Goal: Information Seeking & Learning: Learn about a topic

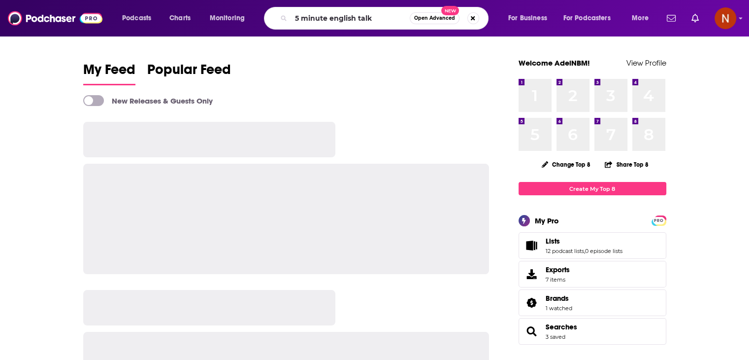
type input "5 minute english talk"
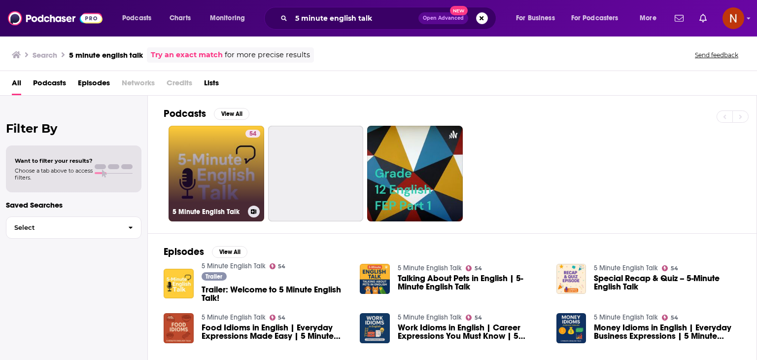
click at [230, 159] on link "54 5 Minute English Talk" at bounding box center [217, 174] width 96 height 96
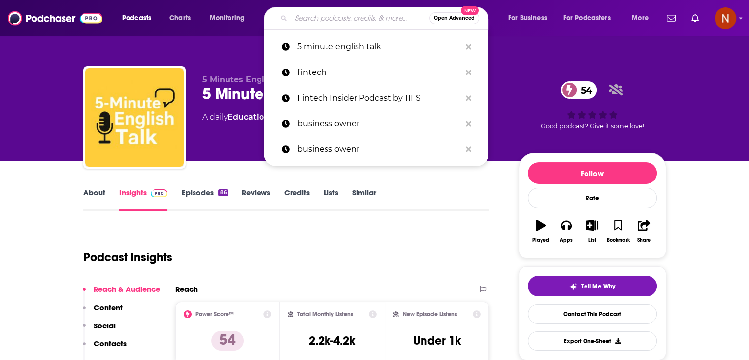
click at [314, 21] on input "Search podcasts, credits, & more..." at bounding box center [360, 18] width 138 height 16
click at [467, 51] on button "Search podcasts, credits, & more..." at bounding box center [468, 47] width 15 height 18
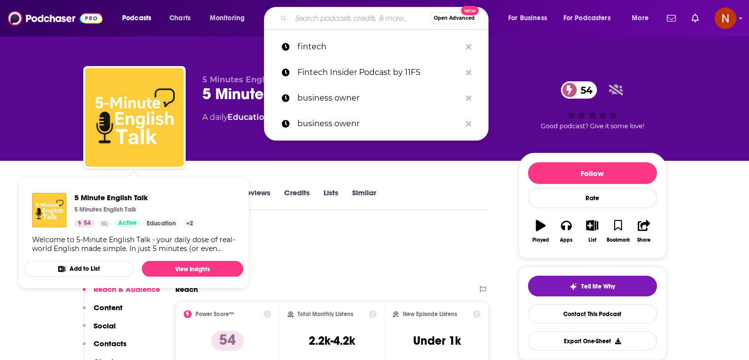
click at [30, 99] on div "5 Minutes English Talk 5 Minute English Talk 54 A daily Education , Kids and Fa…" at bounding box center [374, 80] width 749 height 161
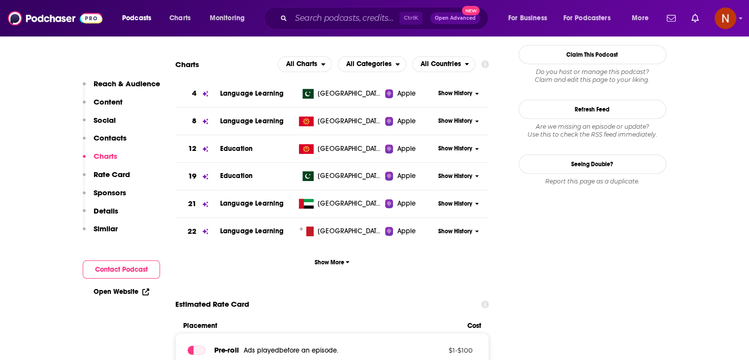
scroll to position [891, 0]
click at [331, 259] on span "Show More" at bounding box center [332, 262] width 35 height 7
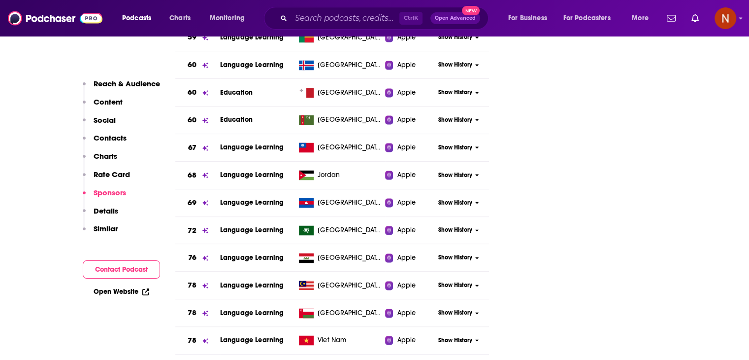
scroll to position [1387, 0]
click at [464, 227] on span "Show History" at bounding box center [456, 230] width 34 height 8
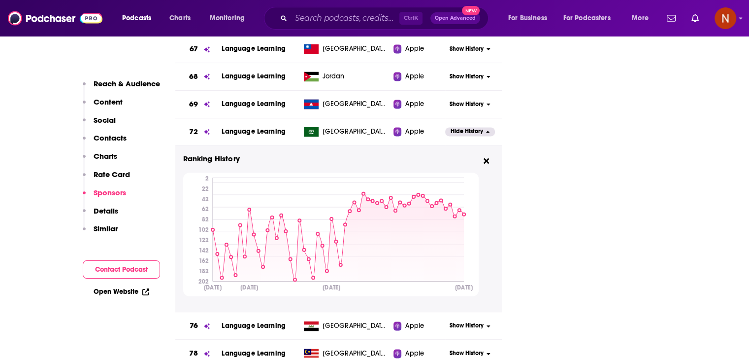
scroll to position [1486, 0]
click at [466, 129] on span "Hide History" at bounding box center [467, 131] width 33 height 8
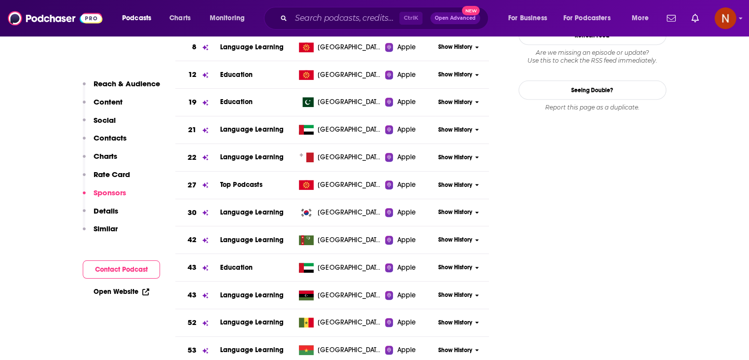
scroll to position [968, 0]
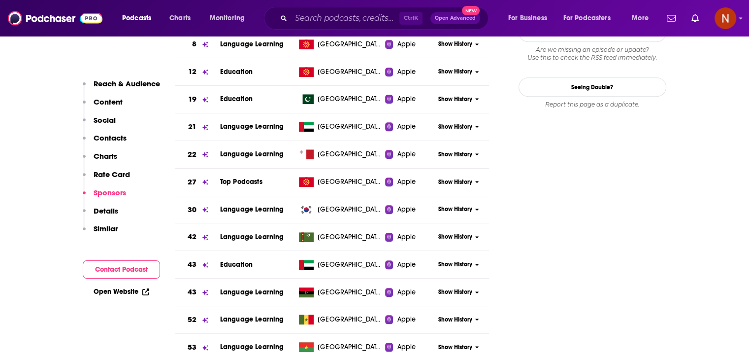
click at [457, 266] on span "Show History" at bounding box center [456, 264] width 34 height 8
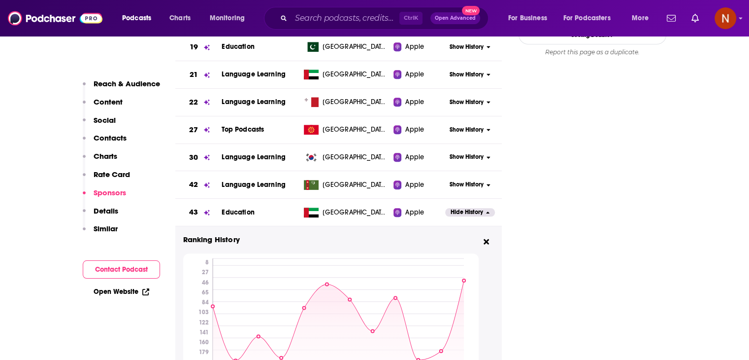
scroll to position [1018, 0]
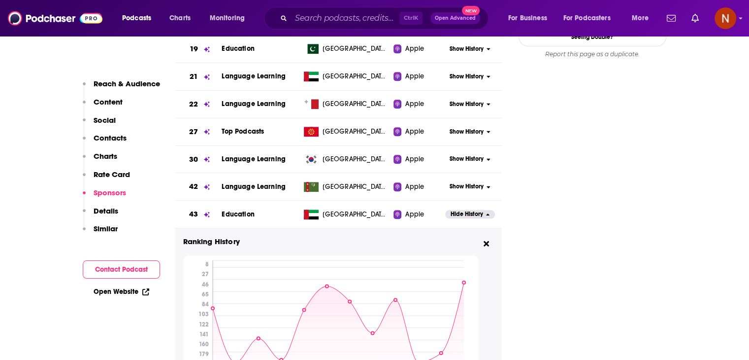
click at [467, 217] on span "Hide History" at bounding box center [467, 214] width 33 height 8
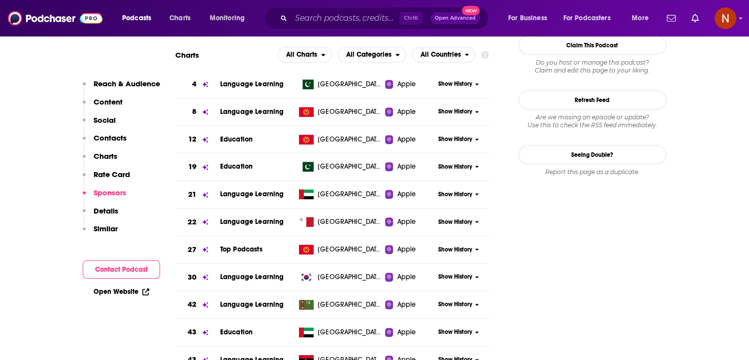
scroll to position [871, 0]
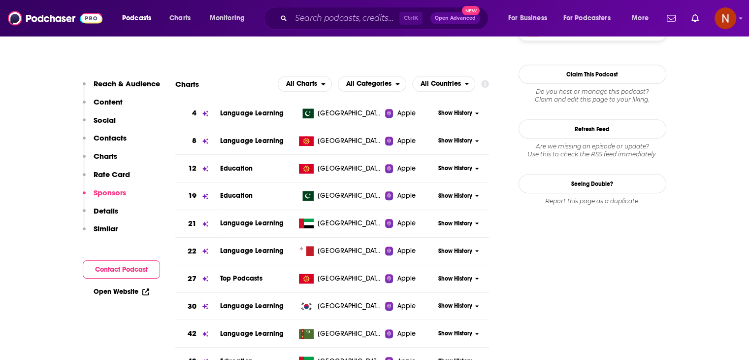
click at [456, 223] on span "Show History" at bounding box center [456, 223] width 34 height 8
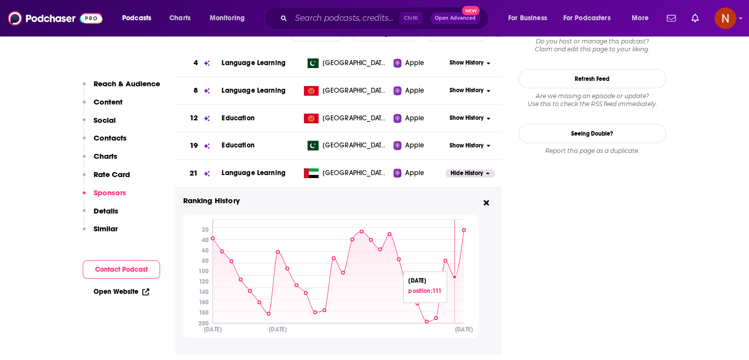
scroll to position [920, 0]
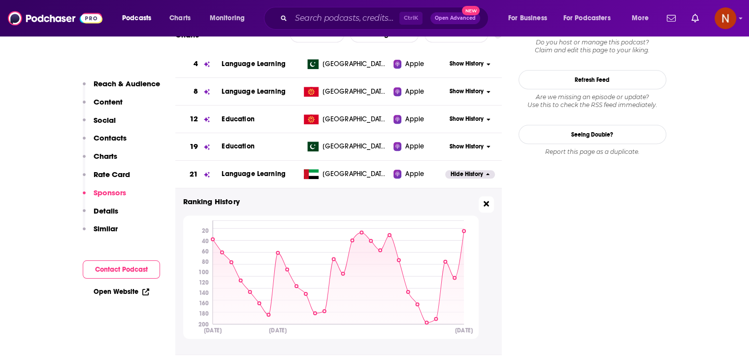
click at [485, 202] on icon at bounding box center [486, 203] width 5 height 5
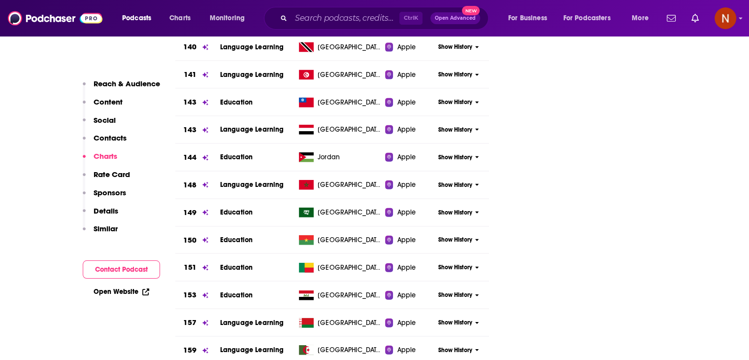
scroll to position [1436, 0]
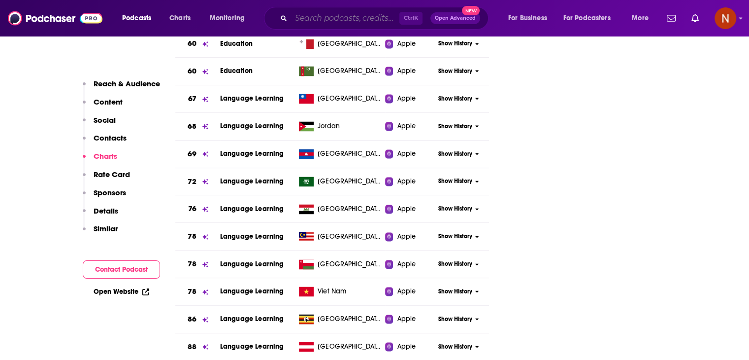
click at [337, 17] on input "Search podcasts, credits, & more..." at bounding box center [345, 18] width 108 height 16
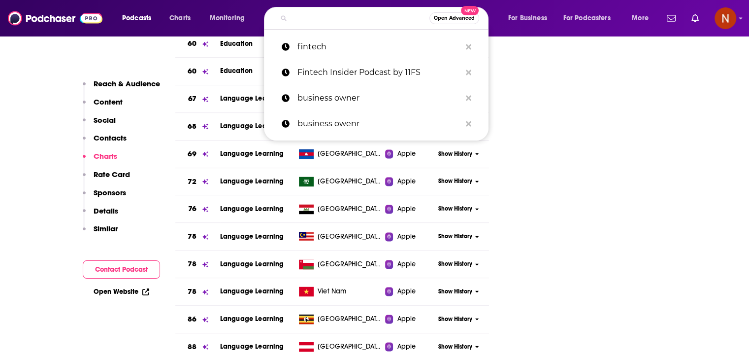
type input "5"
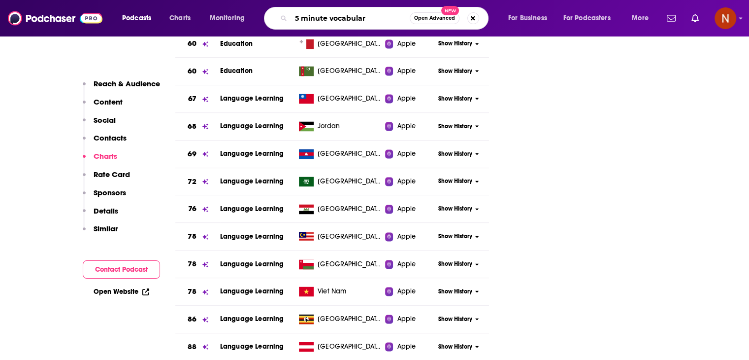
type input "5 minute vocabulary"
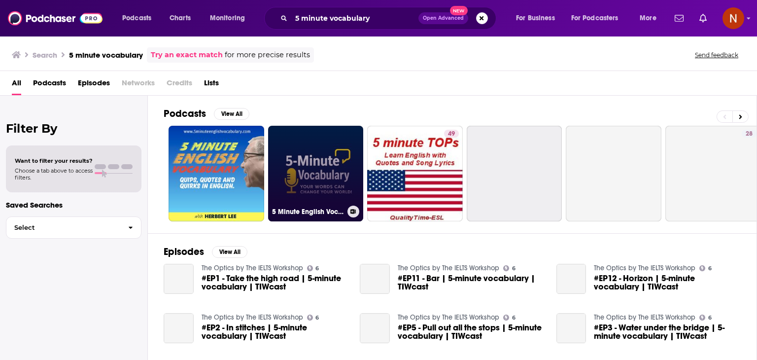
click at [314, 150] on link "5 Minute English Vocabulary Show" at bounding box center [316, 174] width 96 height 96
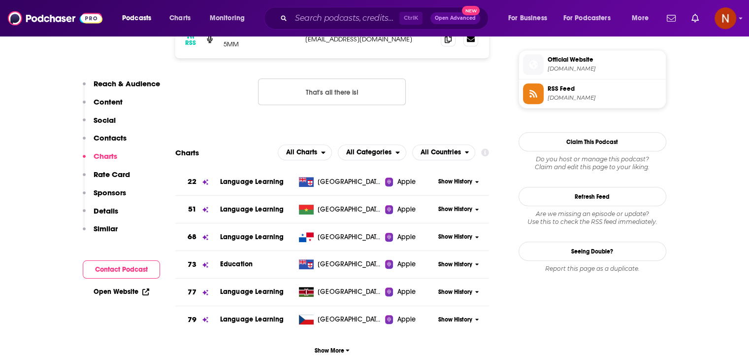
scroll to position [803, 0]
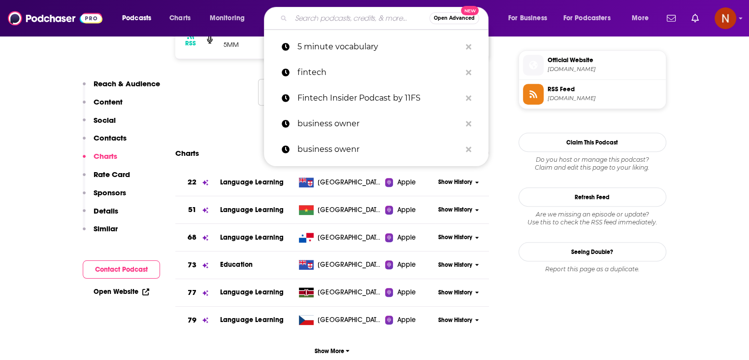
click at [374, 23] on input "Search podcasts, credits, & more..." at bounding box center [360, 18] width 138 height 16
click at [469, 44] on icon "Search podcasts, credits, & more..." at bounding box center [468, 47] width 5 height 8
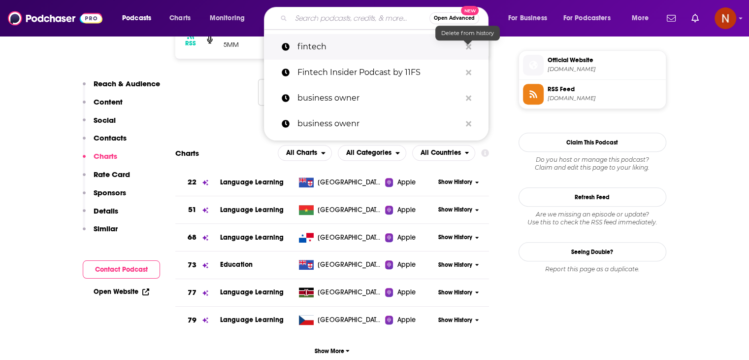
click at [467, 46] on icon "Search podcasts, credits, & more..." at bounding box center [468, 46] width 5 height 5
